Goal: Transaction & Acquisition: Purchase product/service

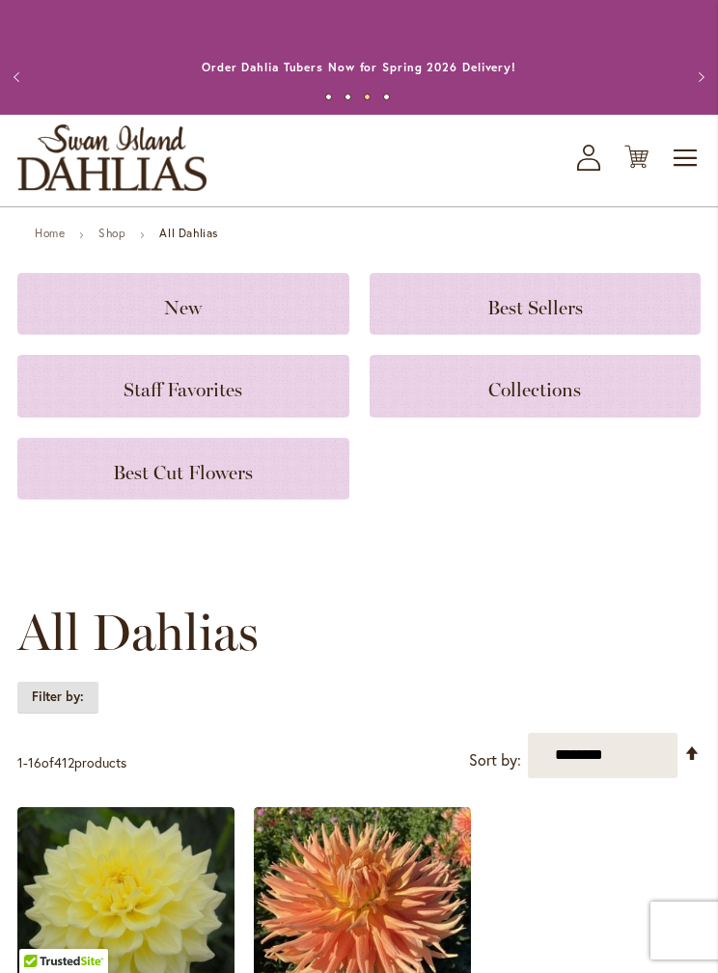
click at [73, 693] on strong "Filter by:" at bounding box center [57, 697] width 81 height 33
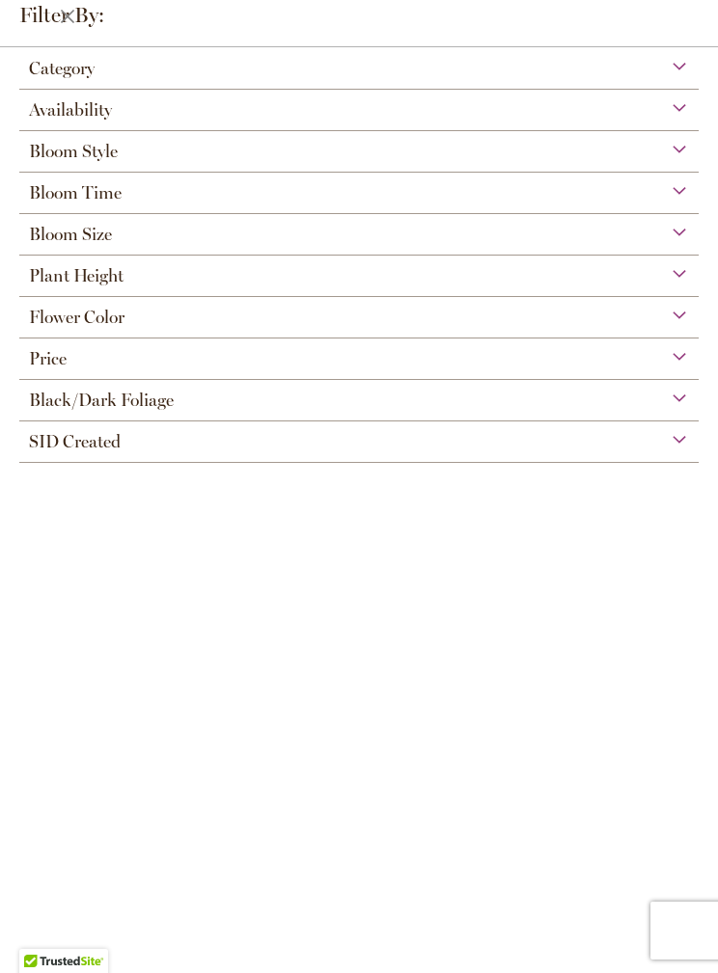
click at [673, 234] on div "Bloom Size" at bounding box center [358, 229] width 679 height 31
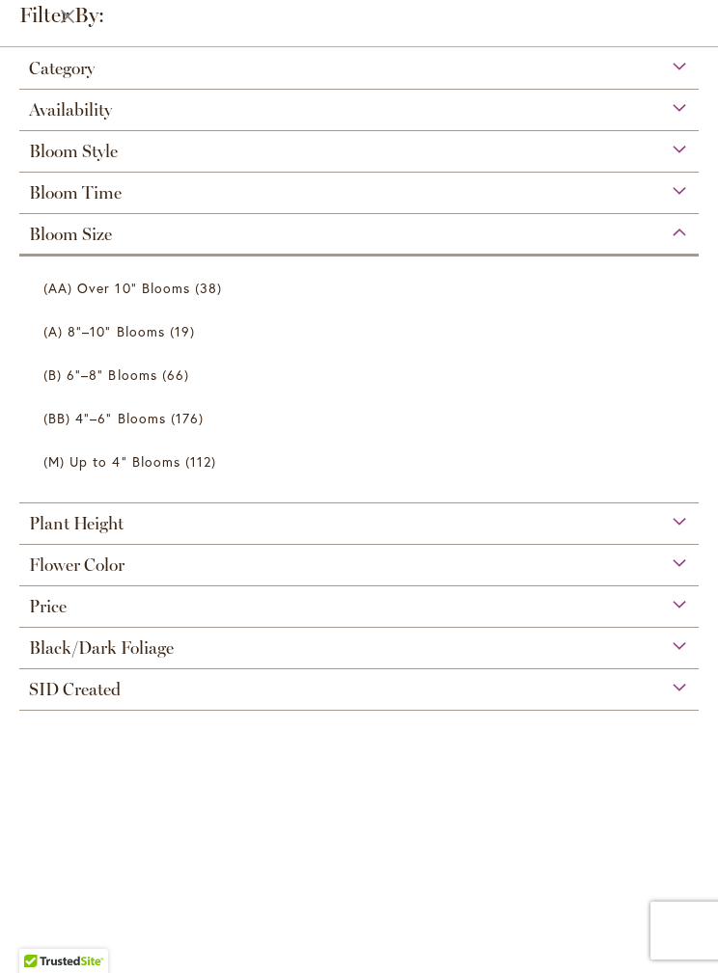
click at [179, 289] on span "(AA) Over 10" Blooms" at bounding box center [116, 288] width 147 height 18
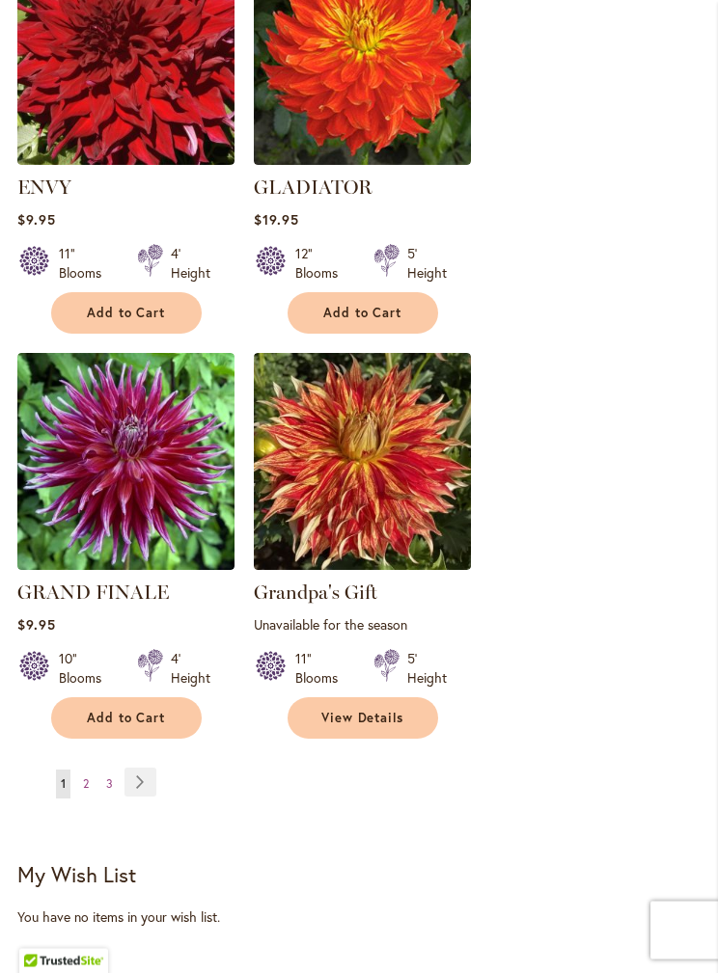
scroll to position [3161, 0]
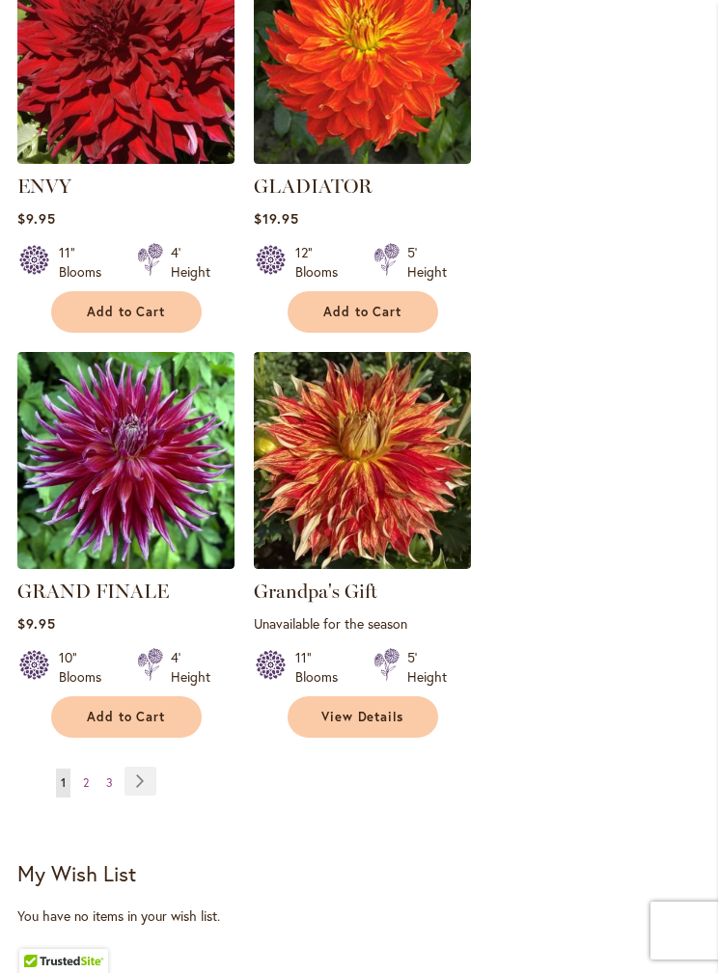
click at [138, 780] on link "Page Next" at bounding box center [140, 781] width 32 height 29
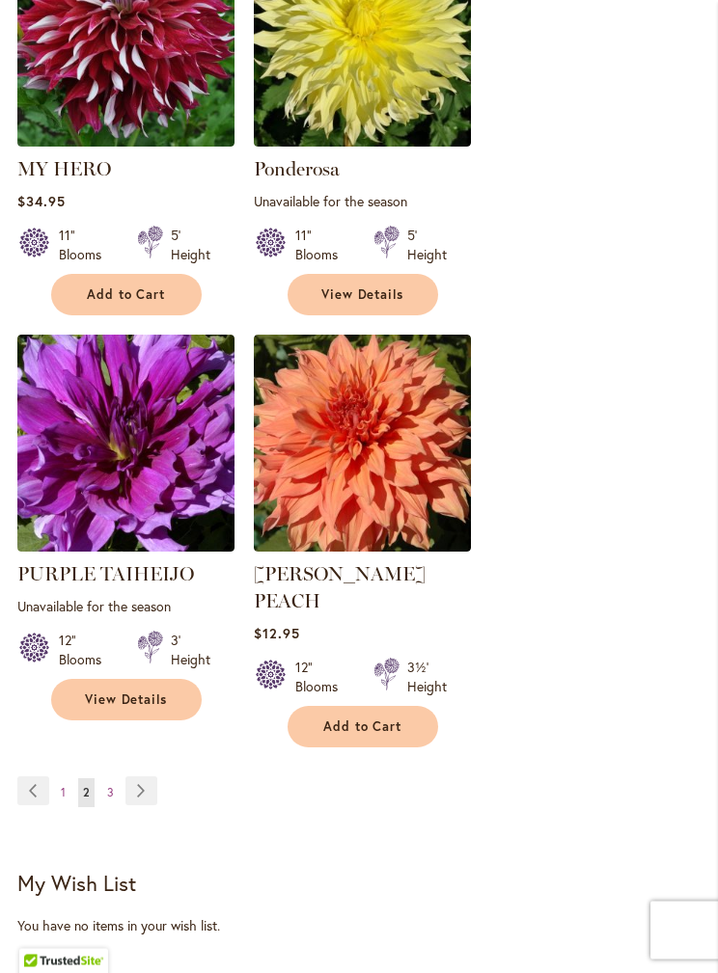
scroll to position [3152, 0]
click at [107, 785] on span "3" at bounding box center [110, 792] width 7 height 14
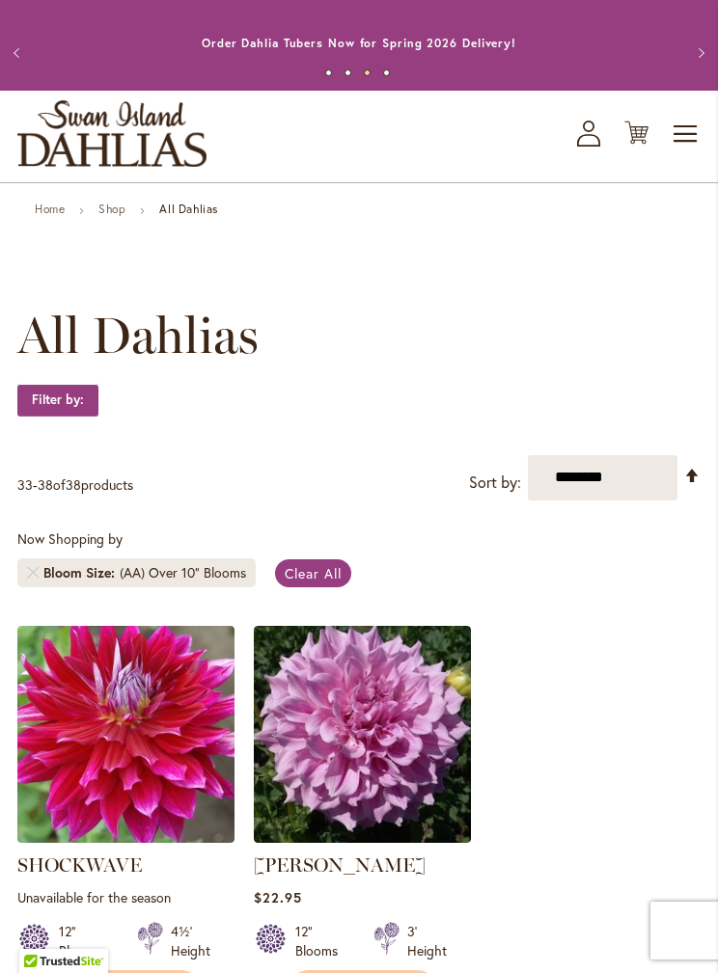
scroll to position [23, 0]
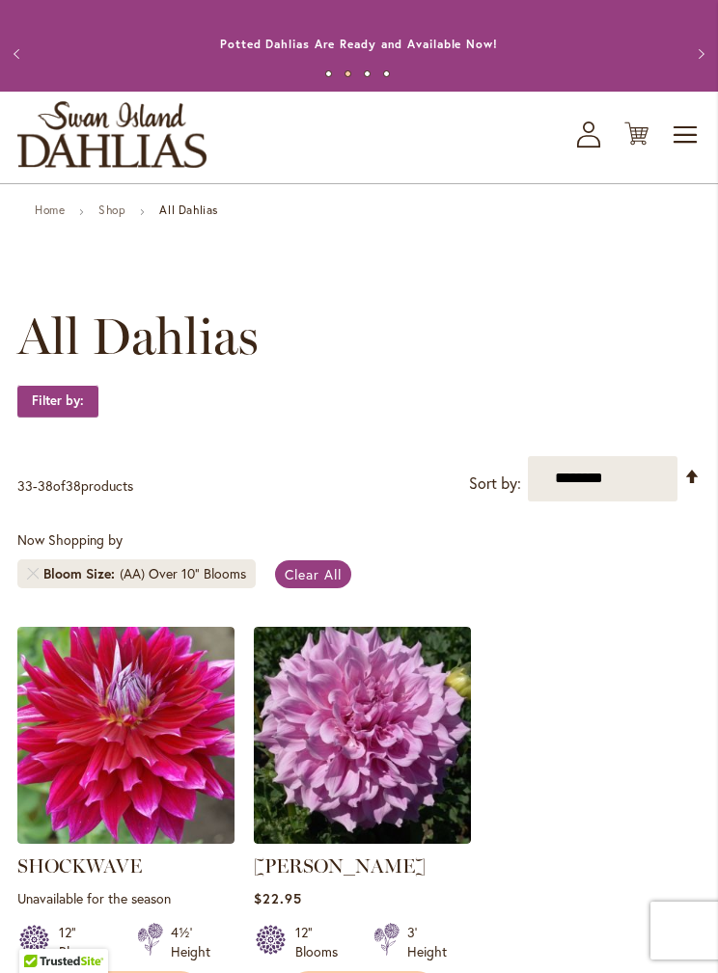
click at [330, 569] on span "Clear All" at bounding box center [313, 574] width 57 height 18
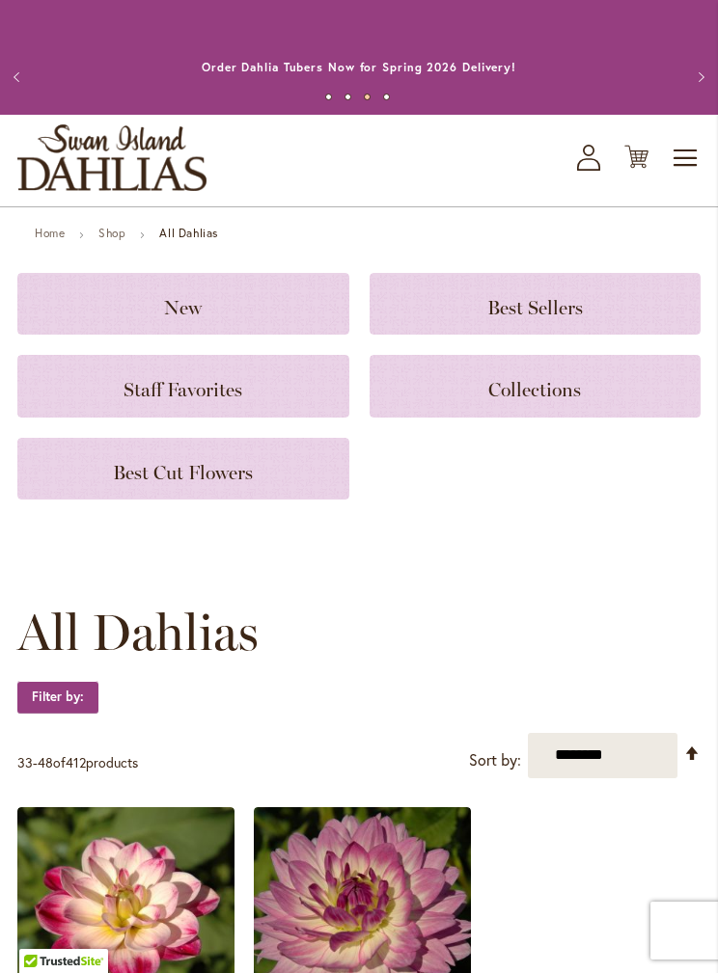
click at [681, 154] on span "Toggle Nav" at bounding box center [685, 158] width 29 height 39
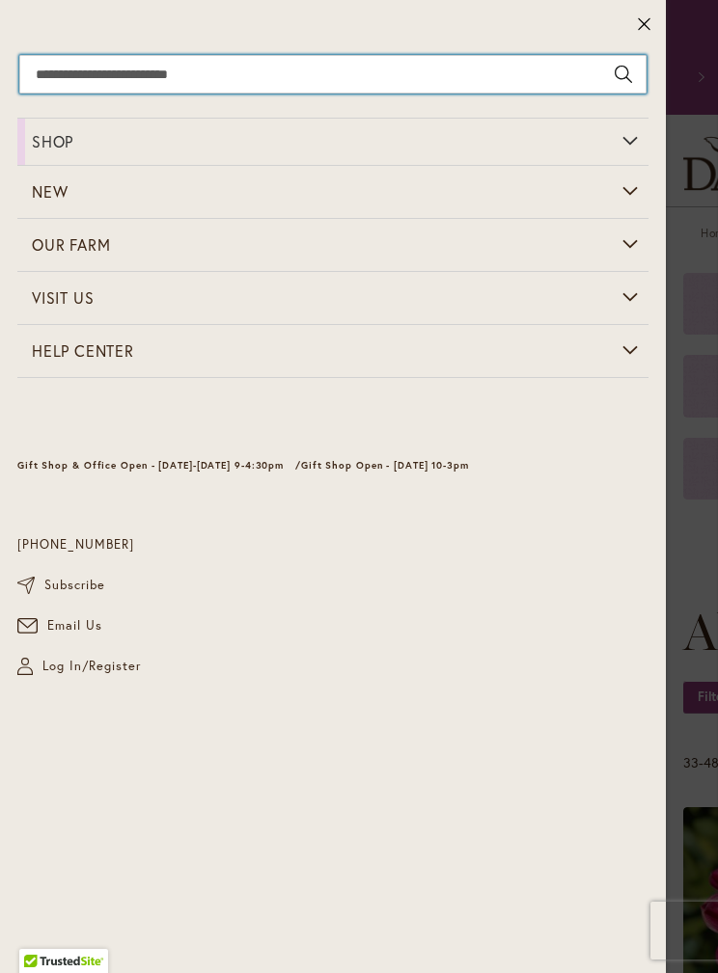
click at [220, 82] on input "Search" at bounding box center [332, 74] width 627 height 39
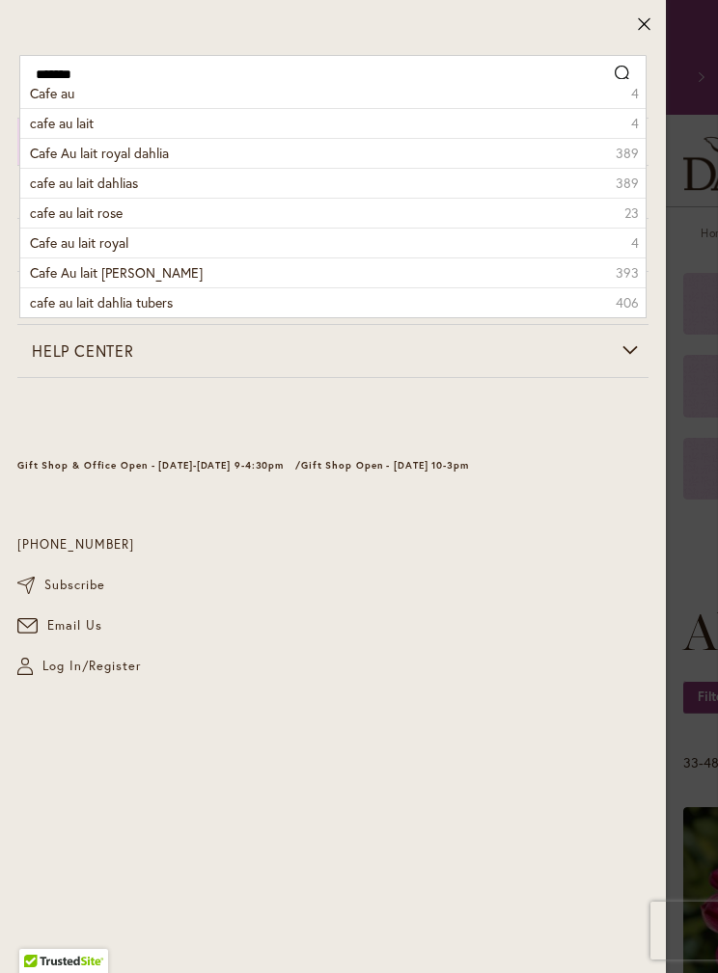
click at [133, 115] on li "cafe au lait 4" at bounding box center [332, 123] width 625 height 30
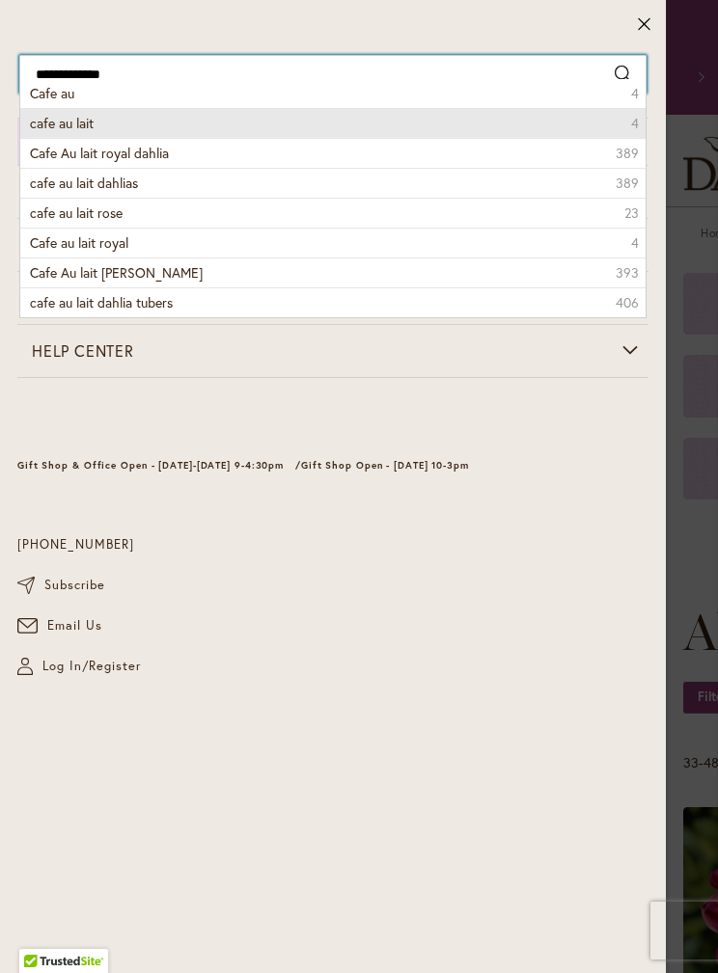
type input "**********"
